Goal: Find specific page/section: Find specific page/section

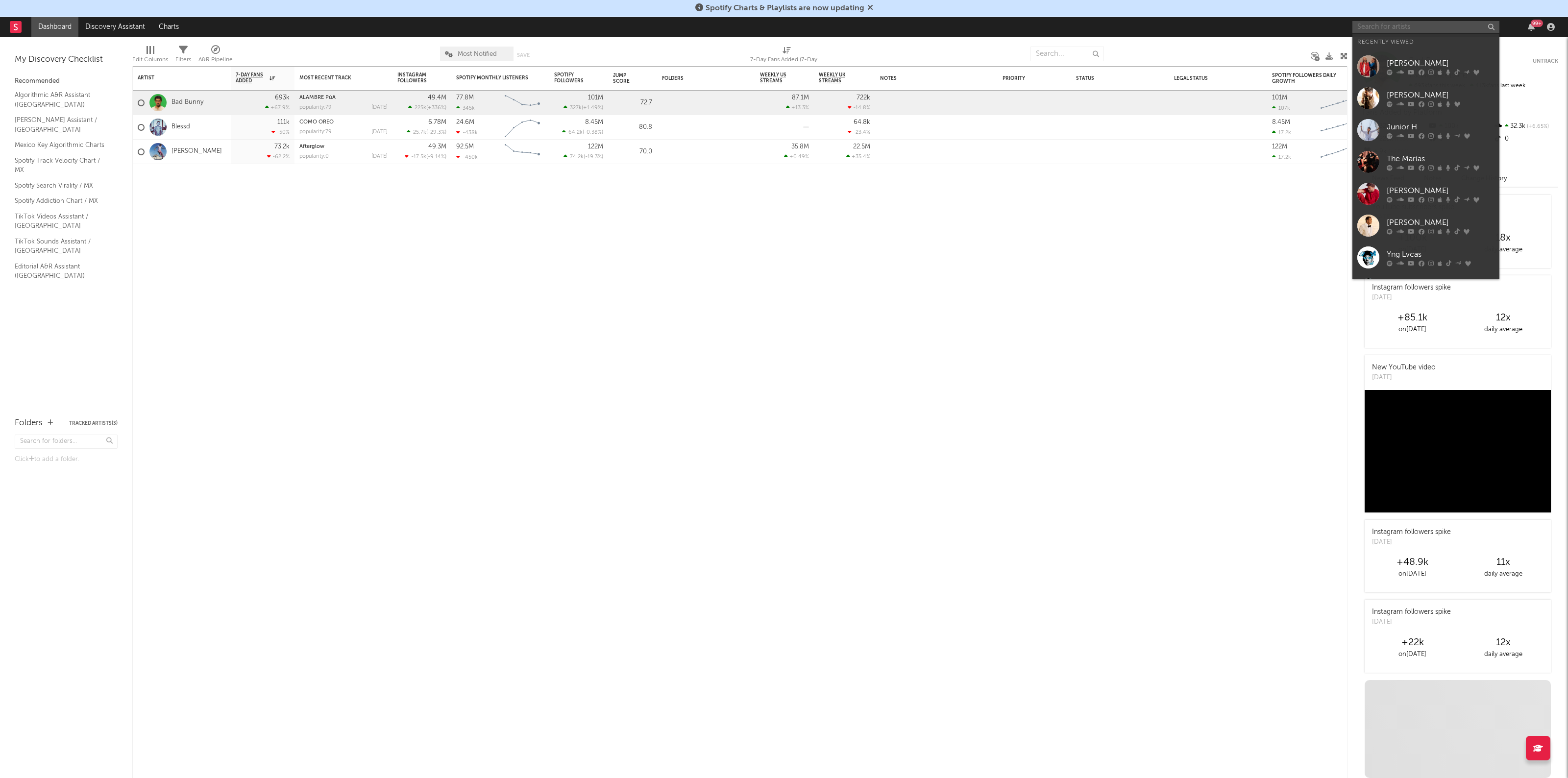
click at [1433, 30] on input "text" at bounding box center [1425, 27] width 147 height 12
type input "los solitarios"
click at [1422, 55] on icon at bounding box center [1422, 56] width 6 height 6
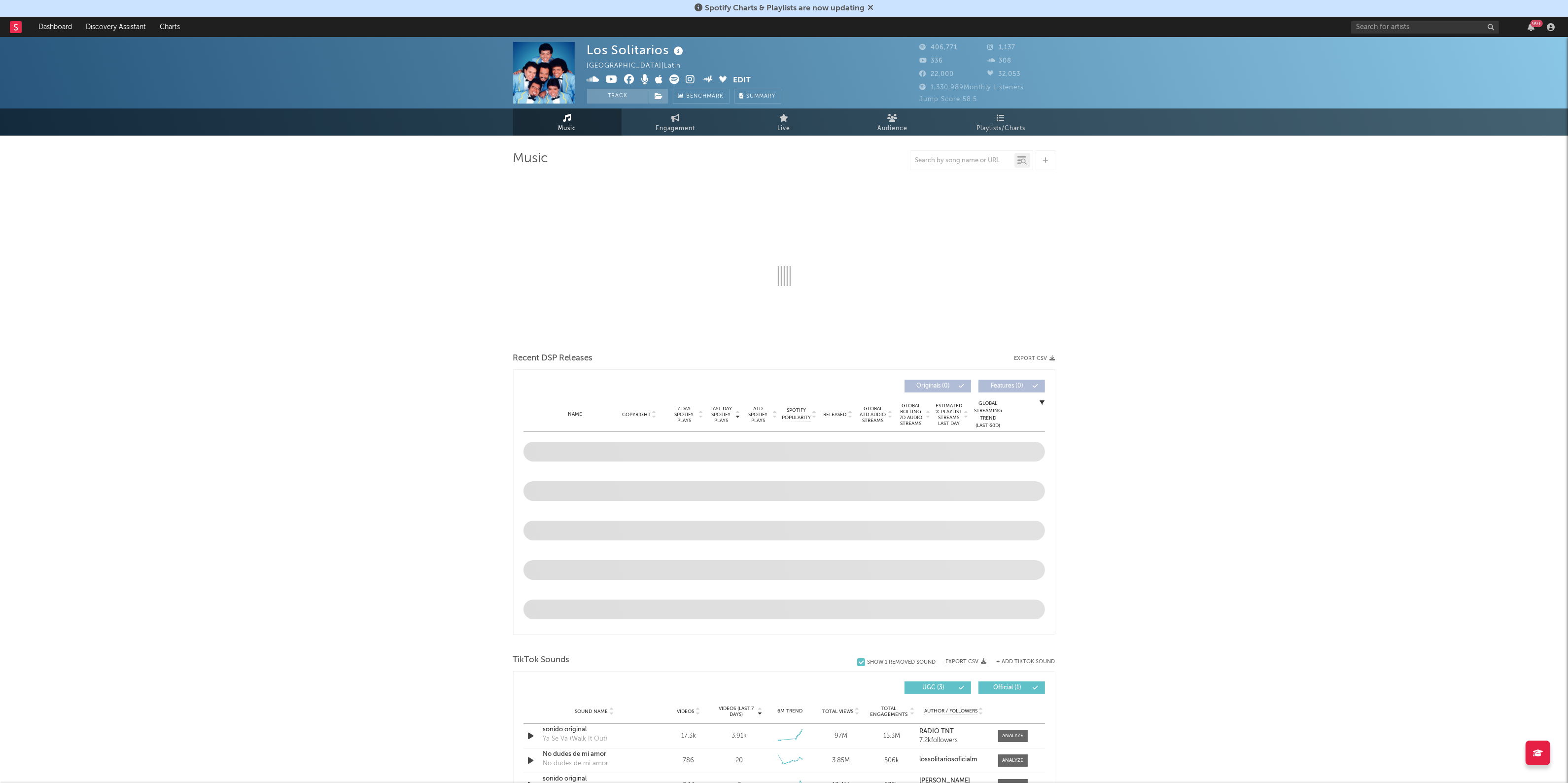
select select "6m"
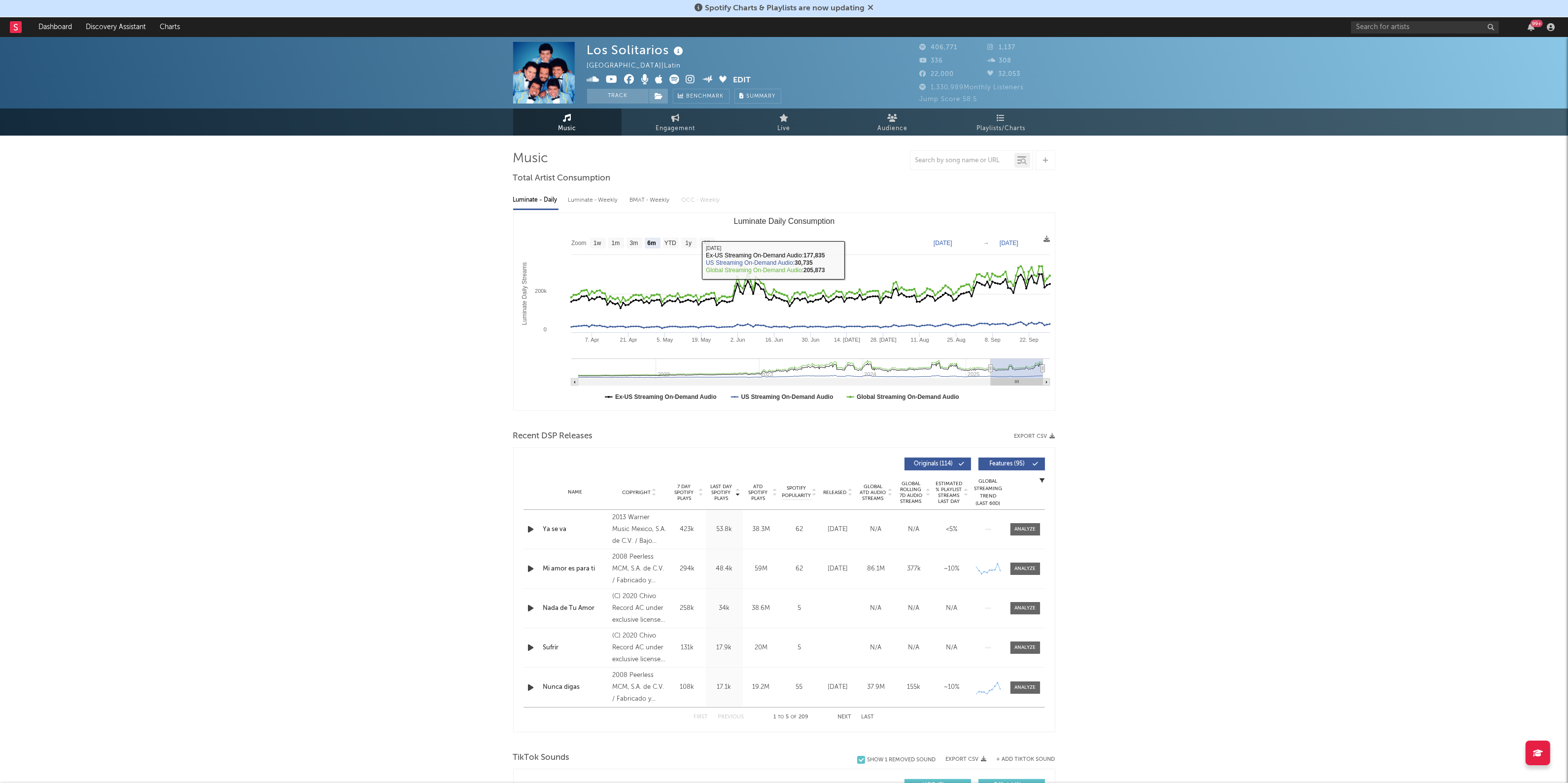
drag, startPoint x: 977, startPoint y: 168, endPoint x: 974, endPoint y: 162, distance: 6.7
click at [977, 166] on div at bounding box center [971, 160] width 123 height 20
click at [973, 158] on input "text" at bounding box center [962, 161] width 104 height 8
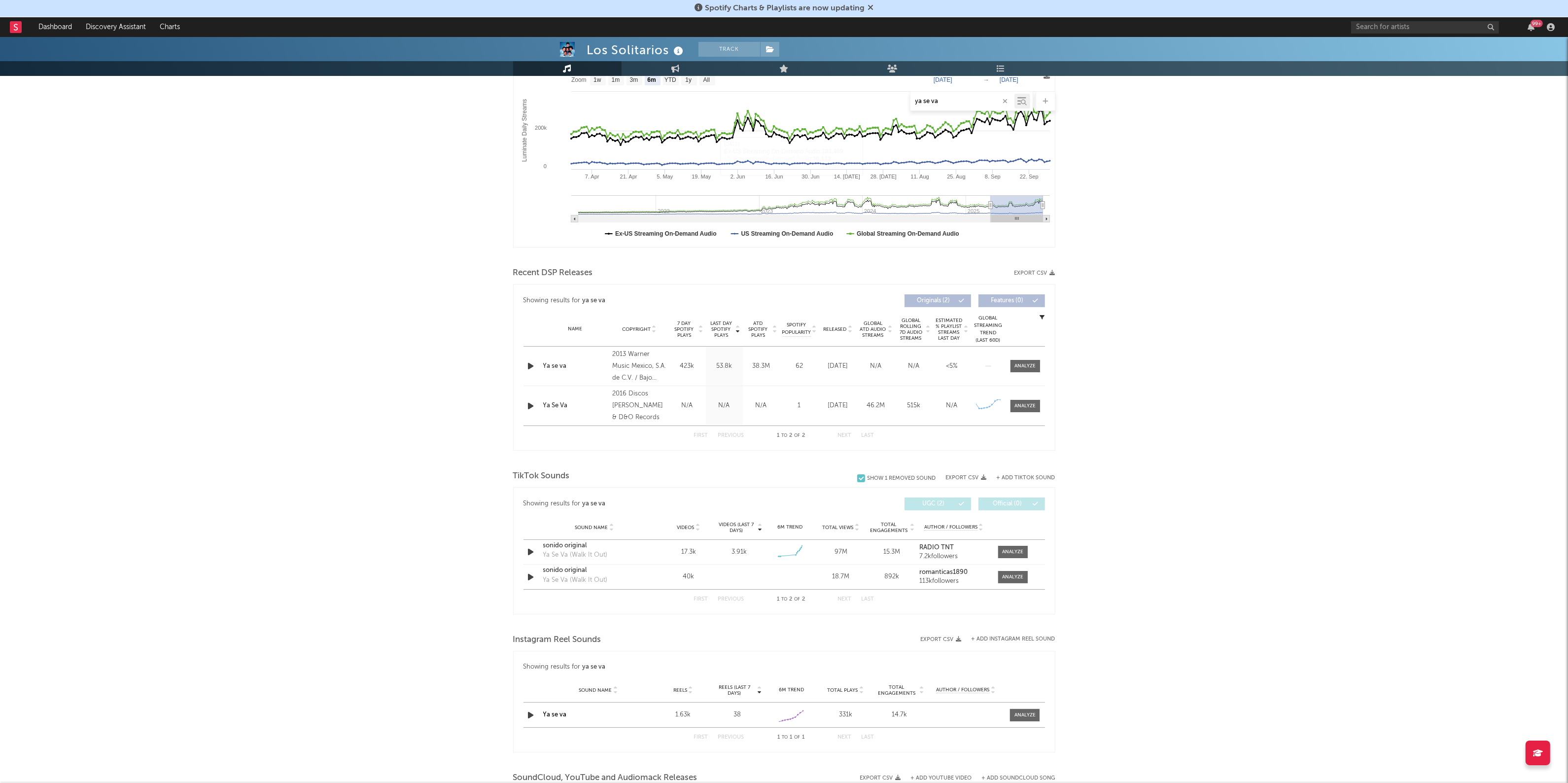
scroll to position [247, 0]
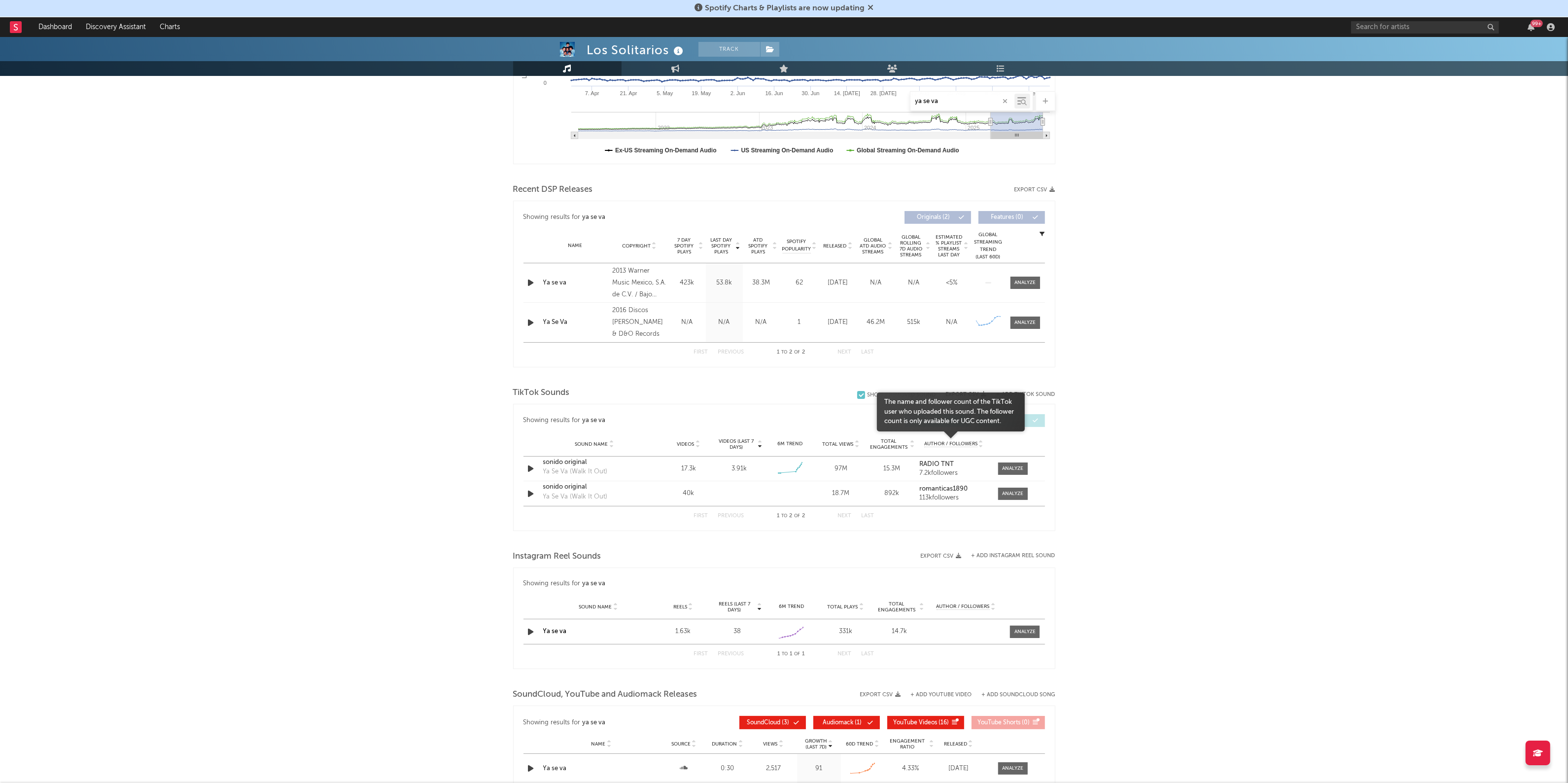
type input "ya se va"
click at [934, 443] on span "Author / Followers" at bounding box center [951, 443] width 53 height 7
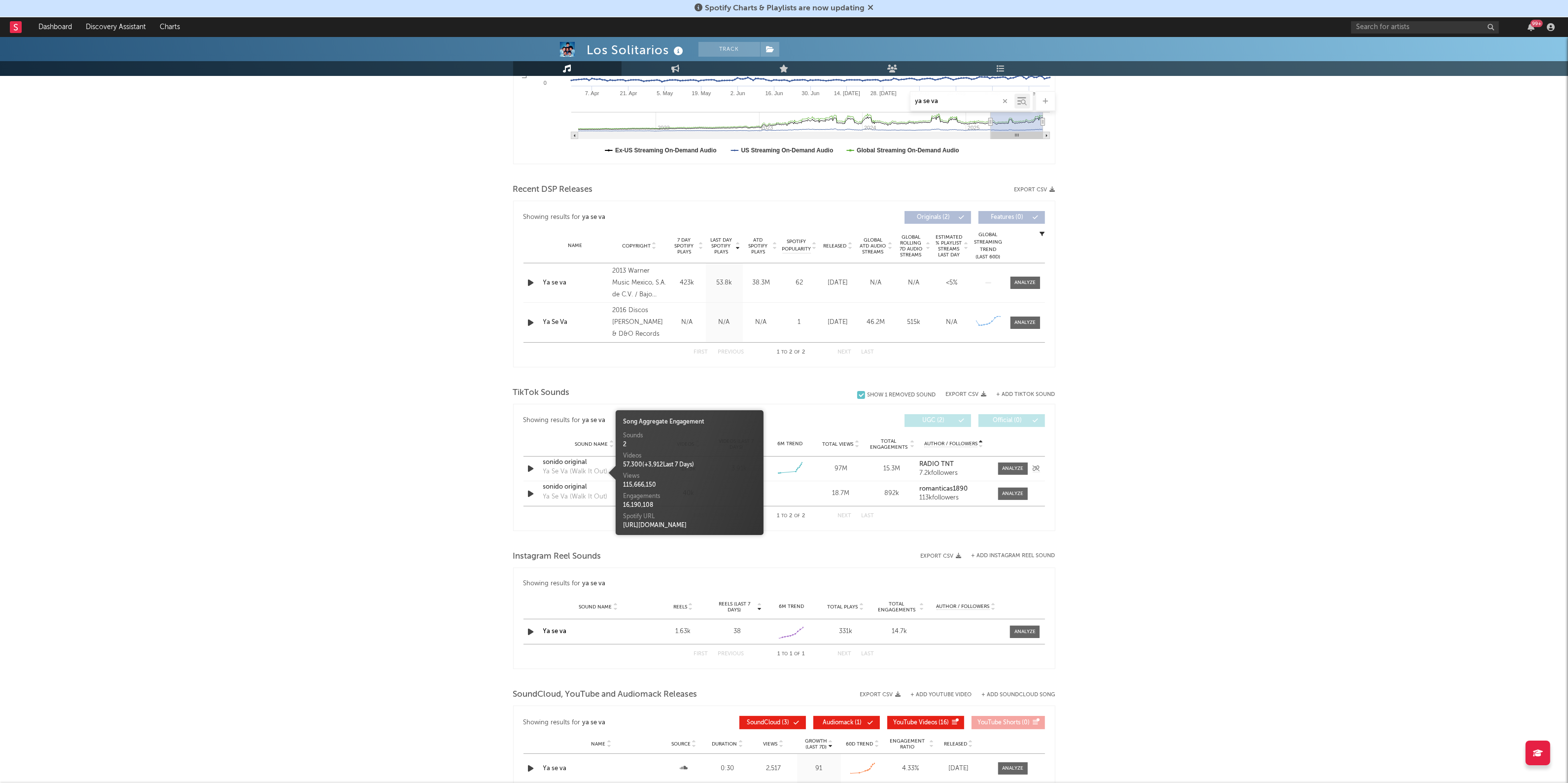
click at [558, 469] on div "Ya Se Va (Walk It Out)" at bounding box center [576, 471] width 65 height 10
click at [555, 463] on div "sonido original" at bounding box center [595, 462] width 103 height 10
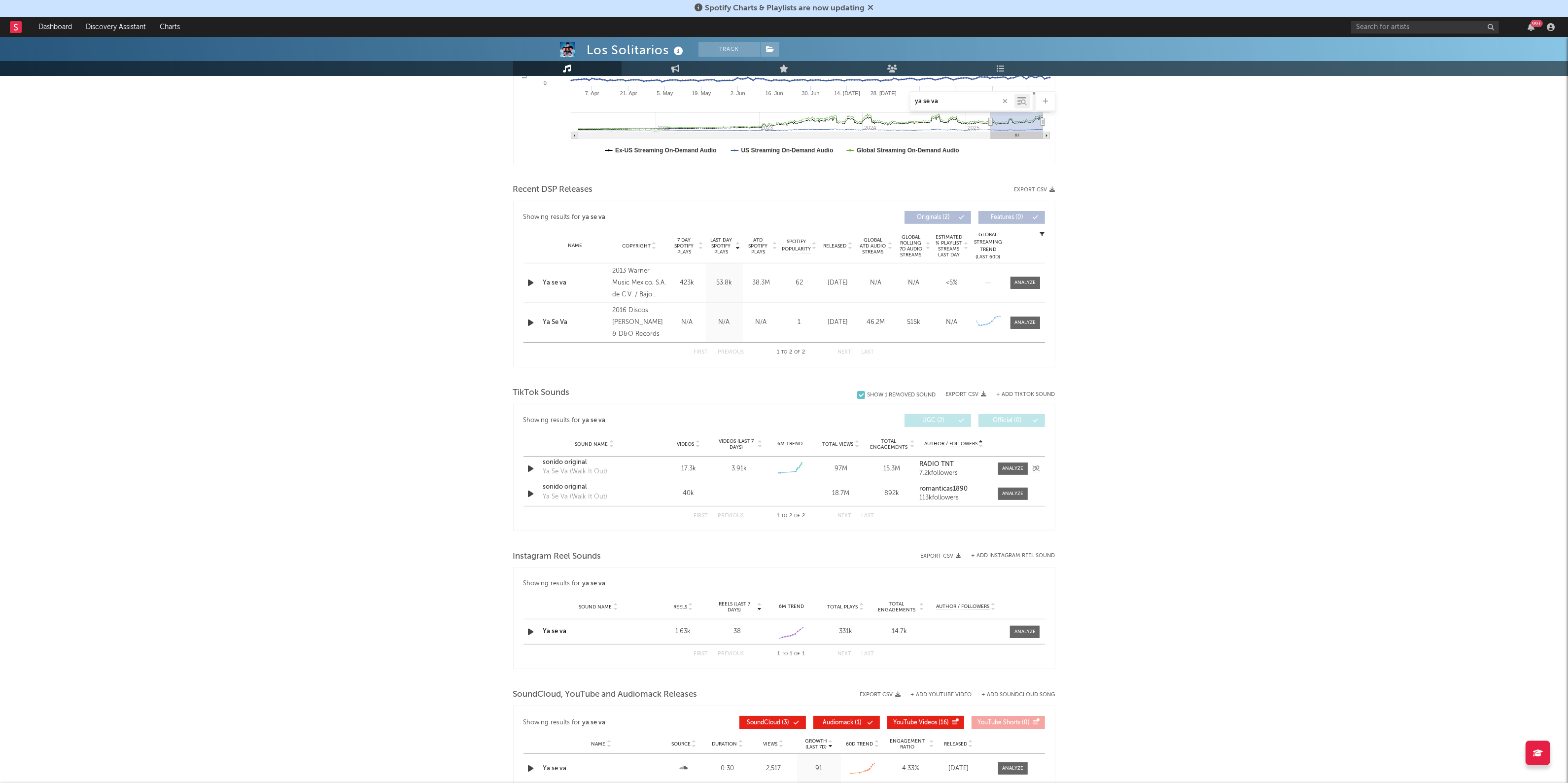
click at [571, 460] on div "sonido original" at bounding box center [595, 462] width 103 height 10
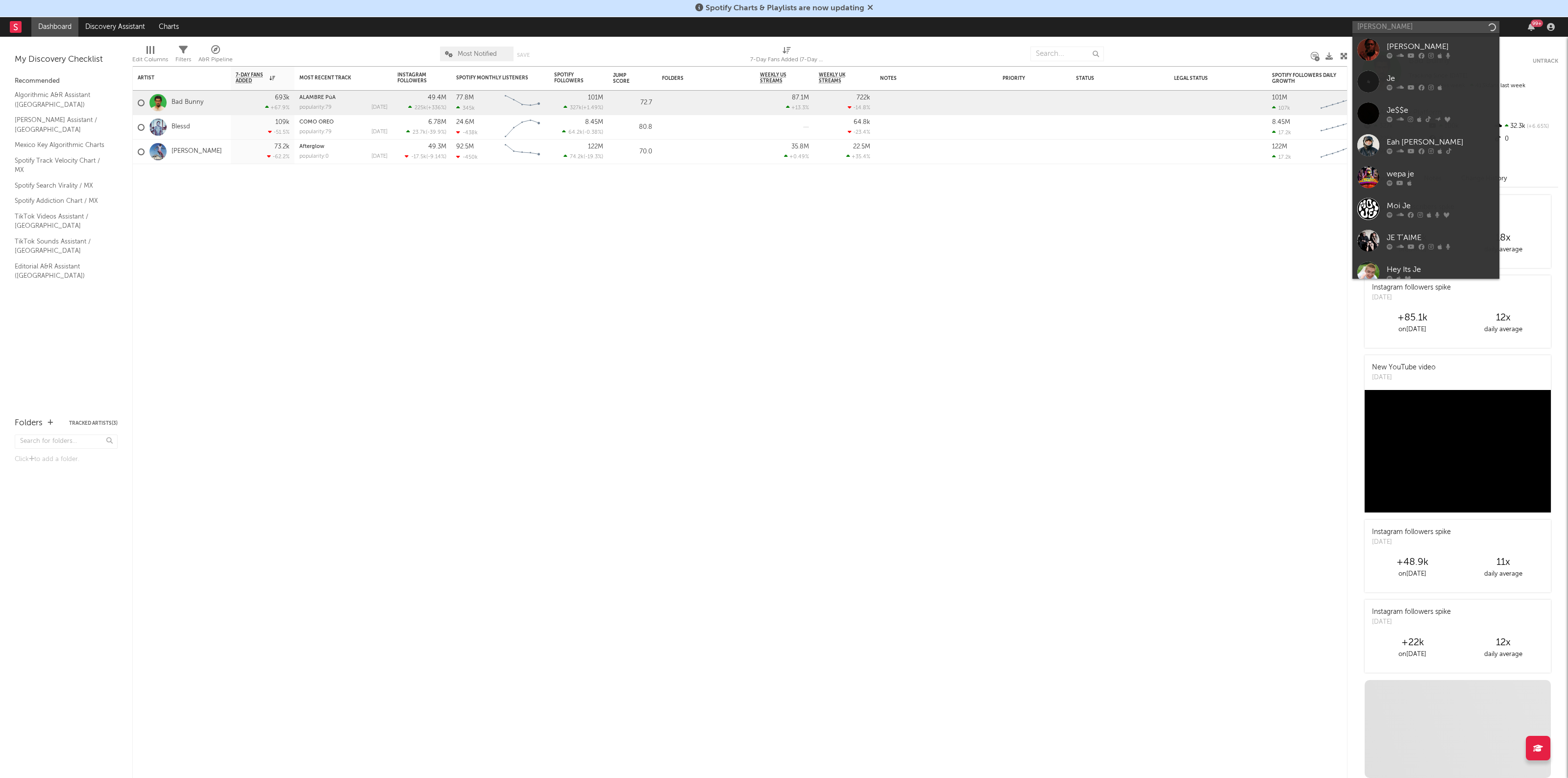
type input "jesse &"
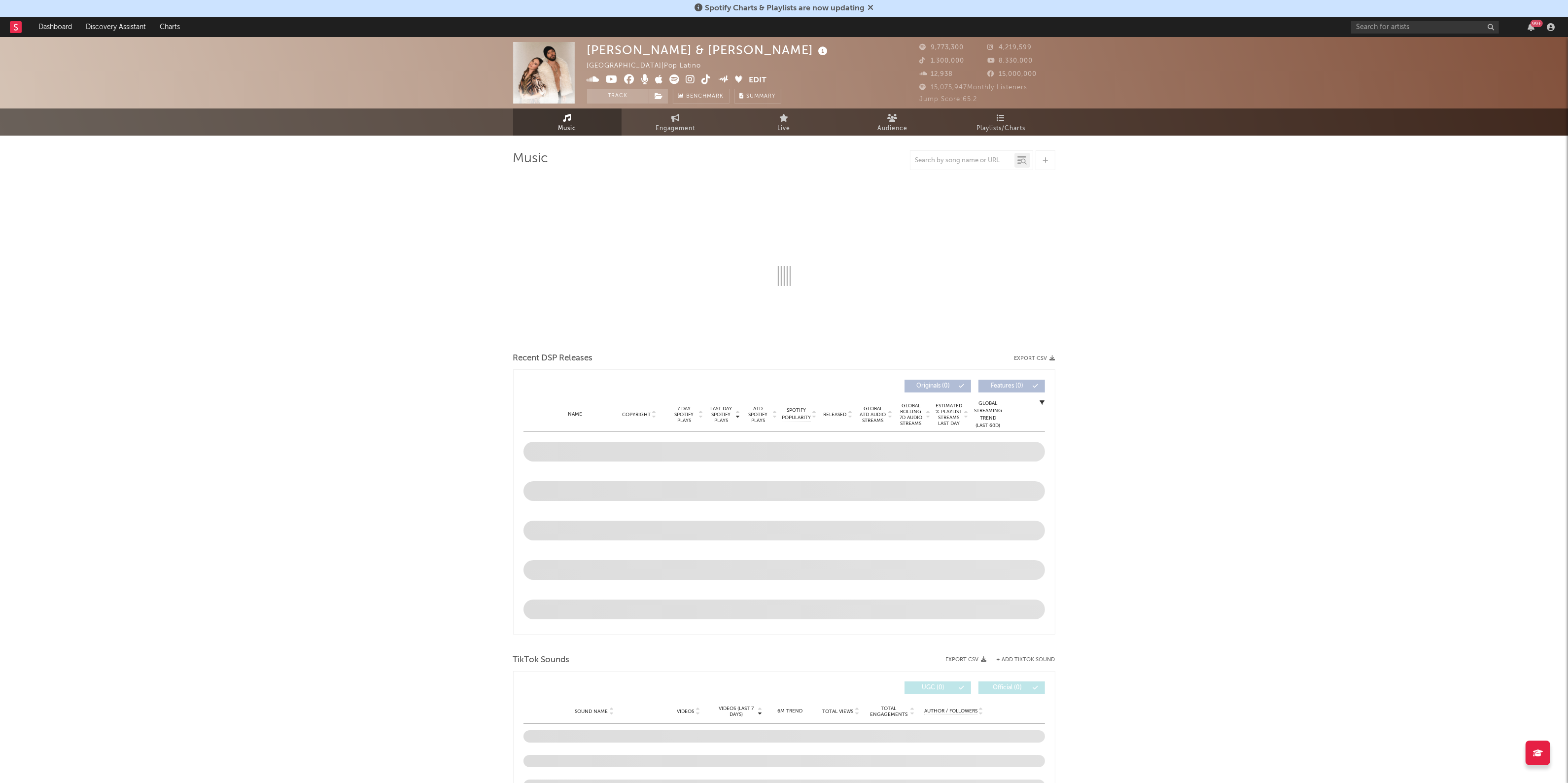
select select "6m"
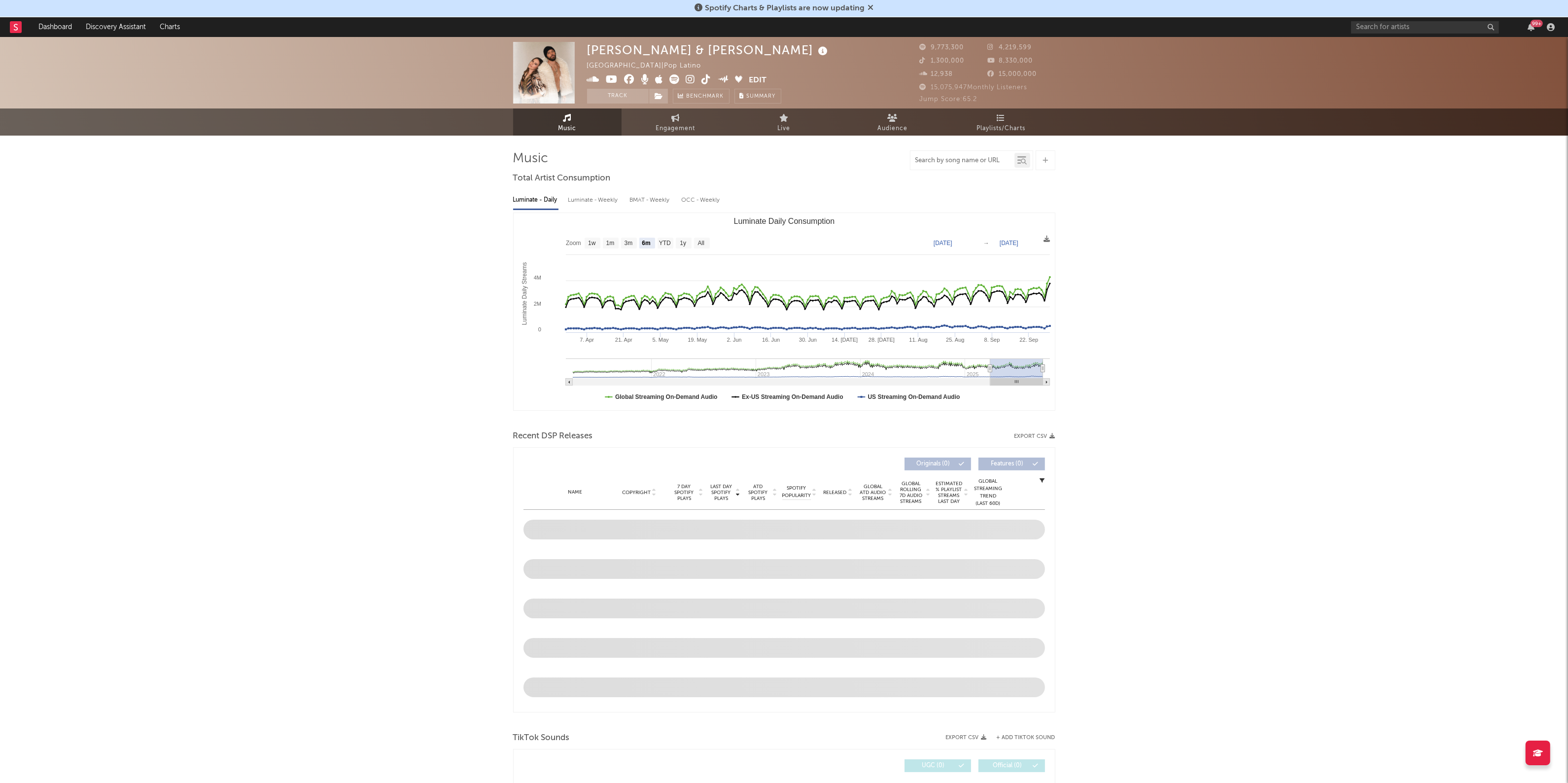
click at [954, 158] on input "text" at bounding box center [962, 161] width 104 height 8
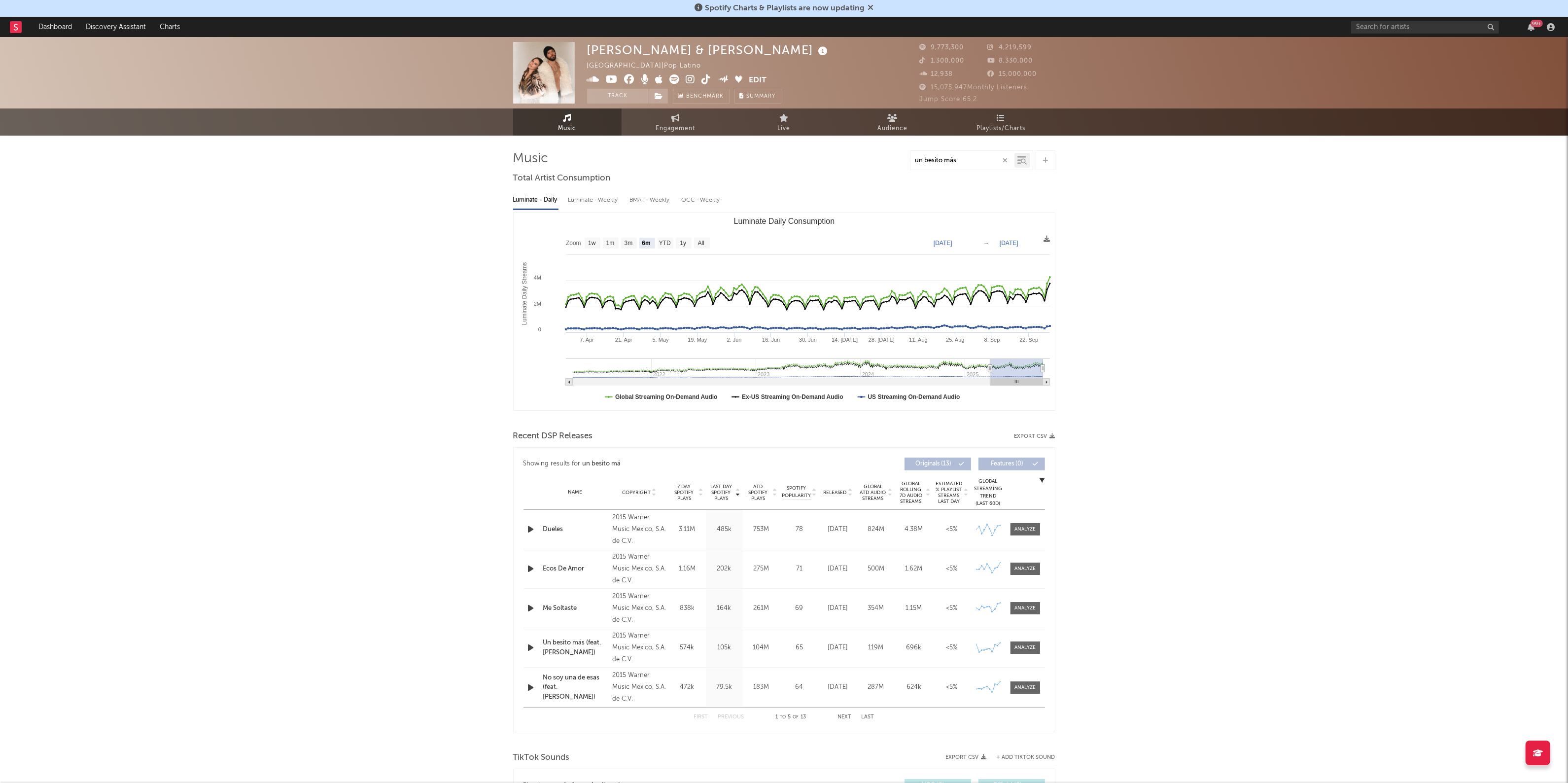
type input "un besito más"
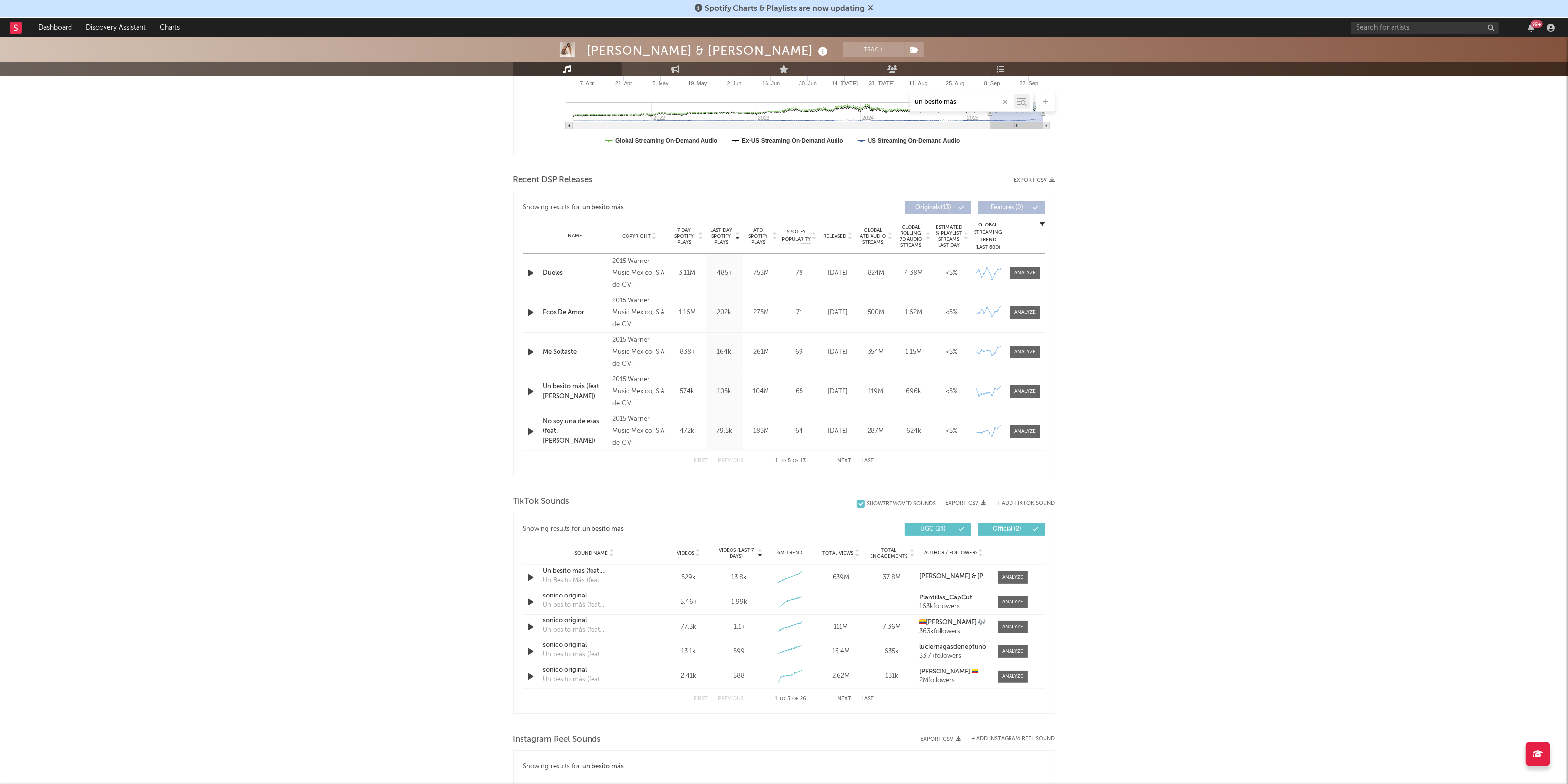
scroll to position [370, 0]
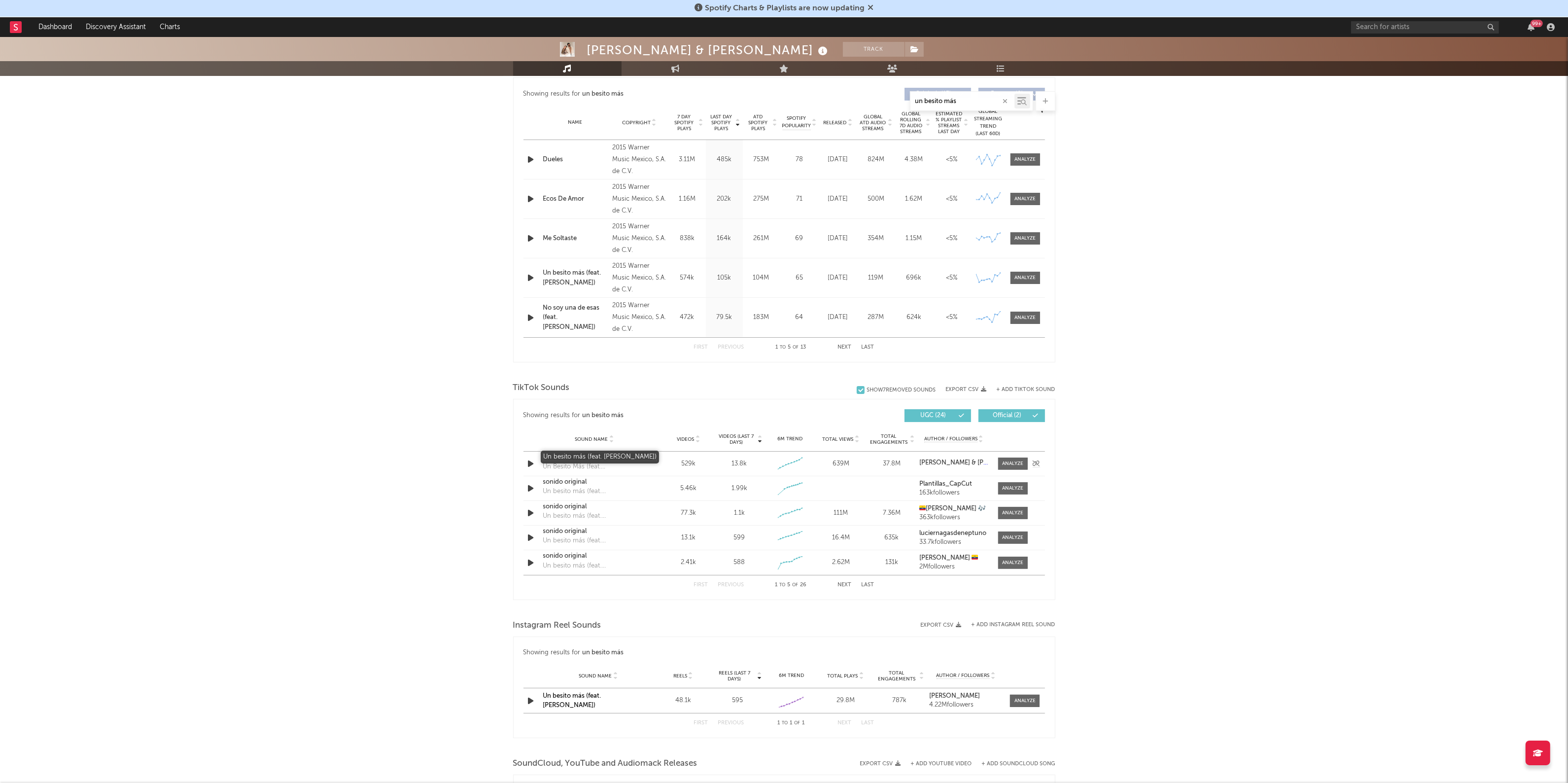
click at [563, 457] on div "Un besito más (feat. Juan Luis Guerra)" at bounding box center [595, 457] width 103 height 10
